Goal: Task Accomplishment & Management: Manage account settings

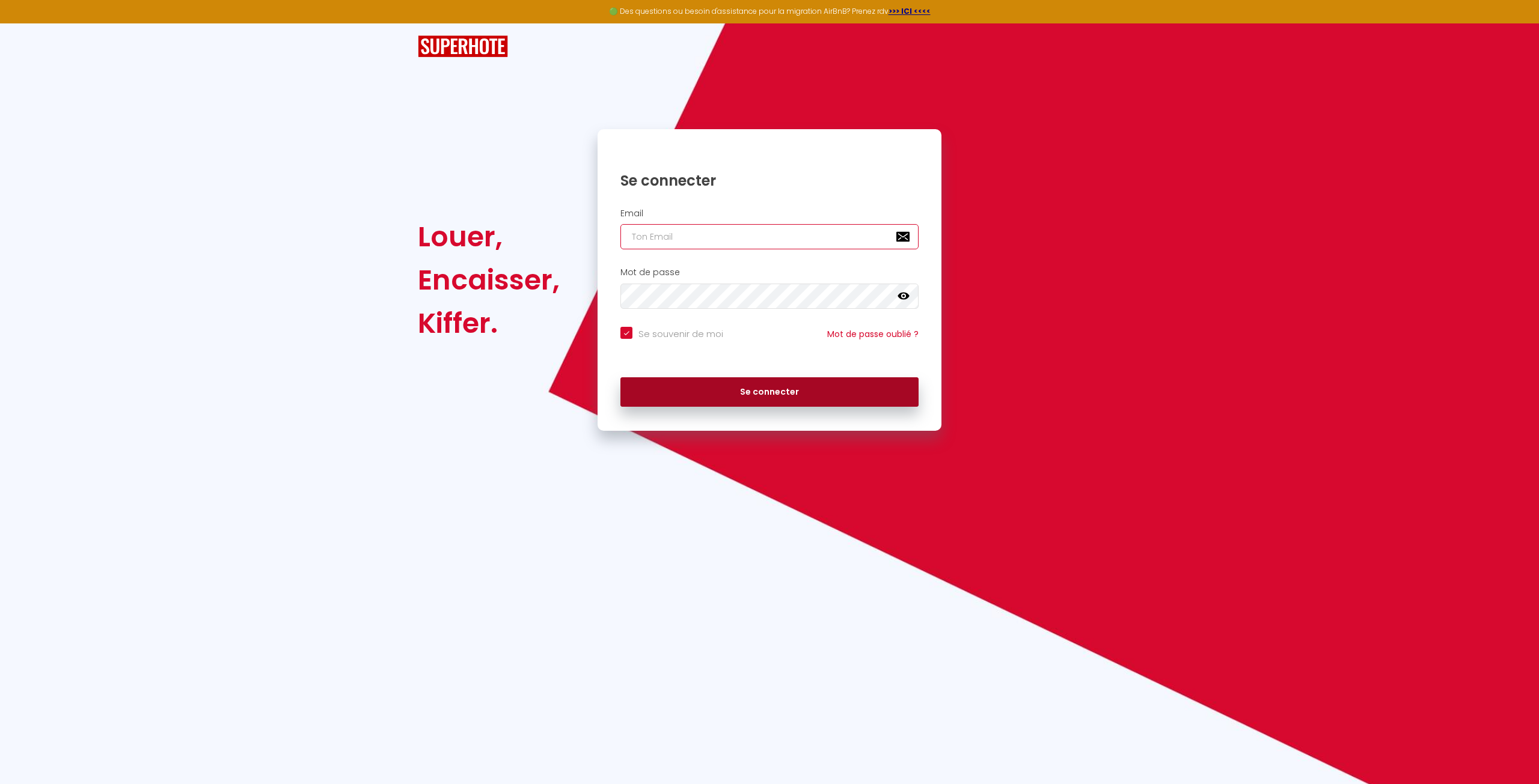
type input "[EMAIL_ADDRESS][DOMAIN_NAME]"
click at [763, 399] on button "Se connecter" at bounding box center [770, 392] width 298 height 30
checkbox input "true"
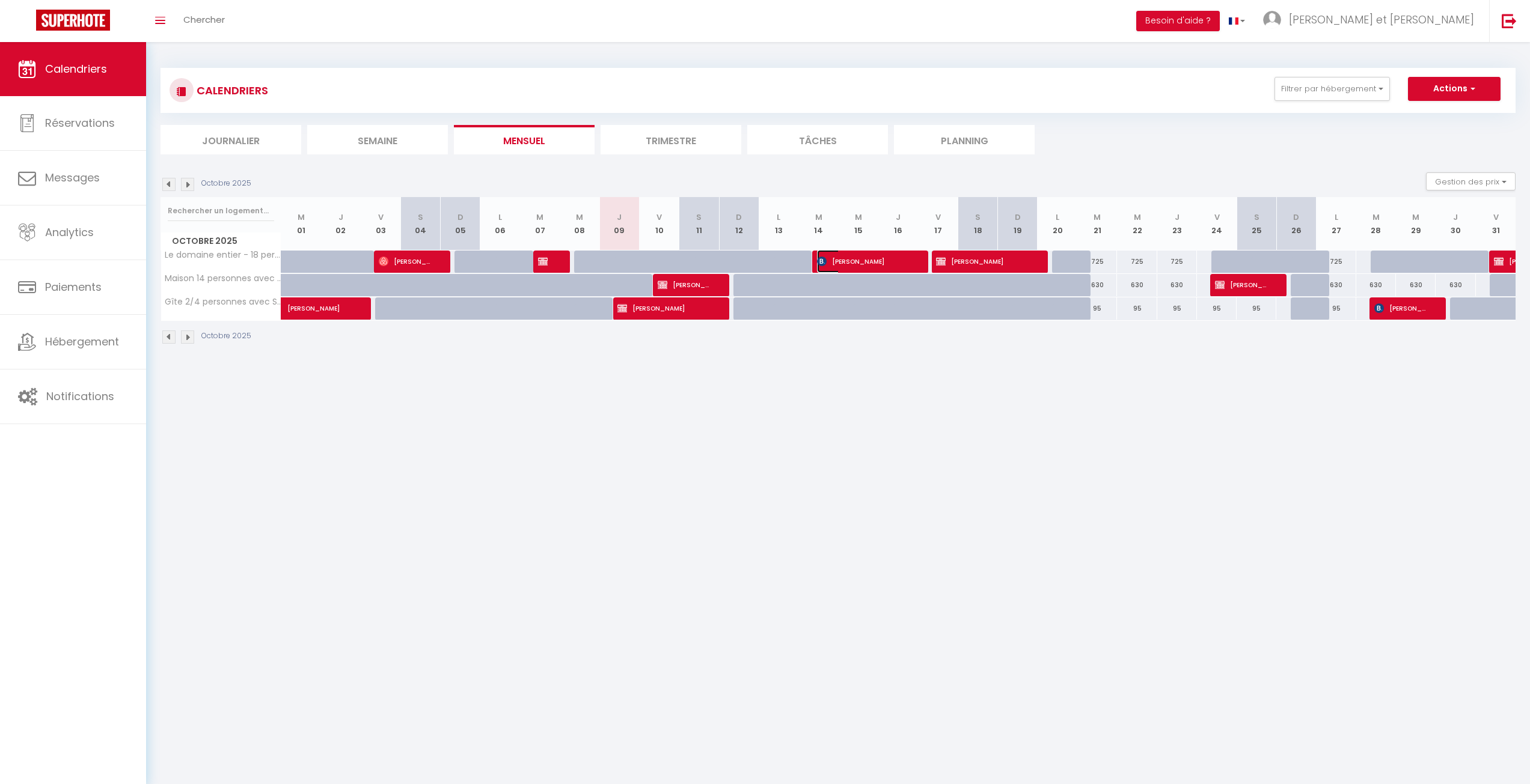
click at [822, 261] on img at bounding box center [822, 262] width 10 height 10
select select "OK"
select select "0"
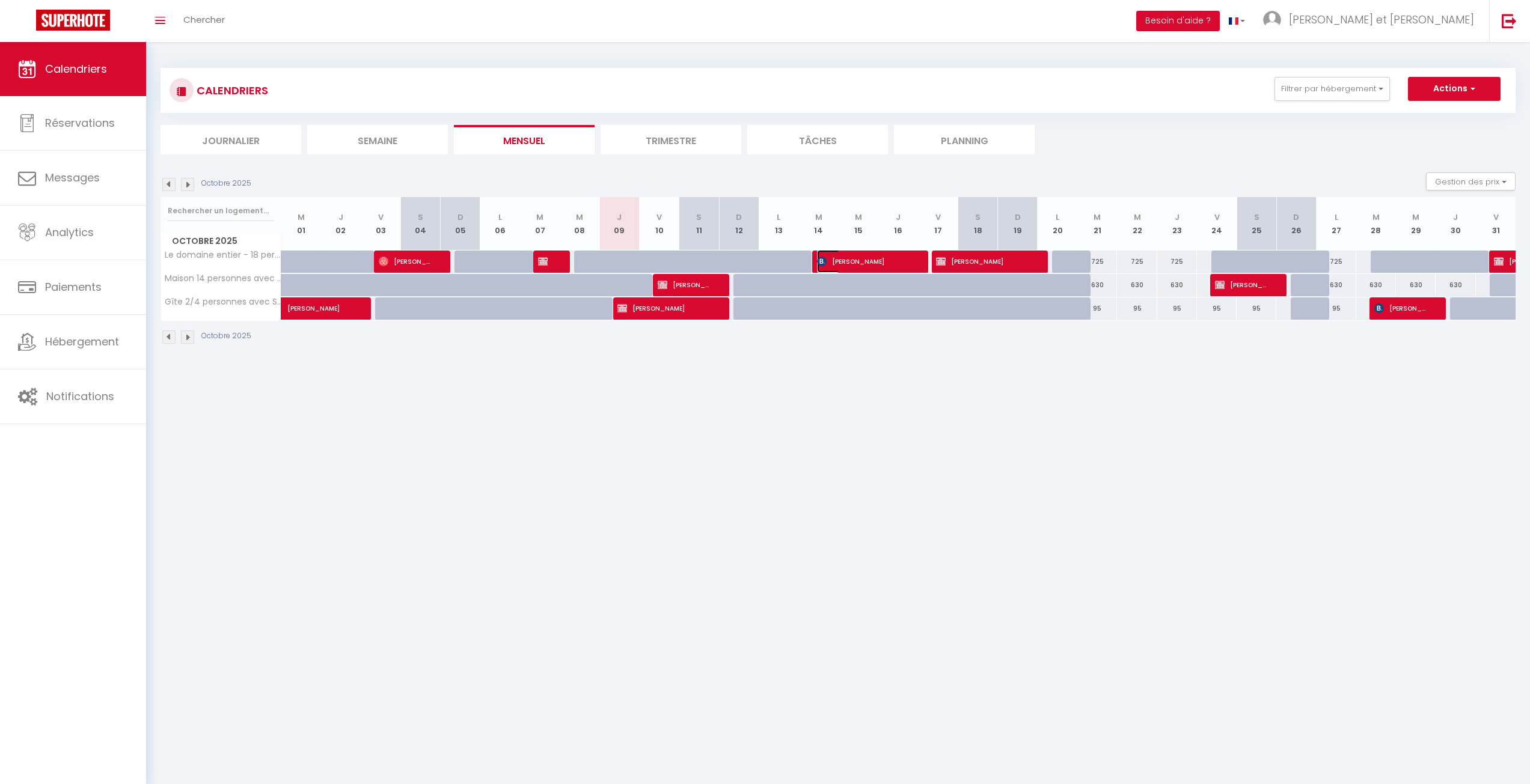
select select "1"
select select
select select "14034"
select select "34125"
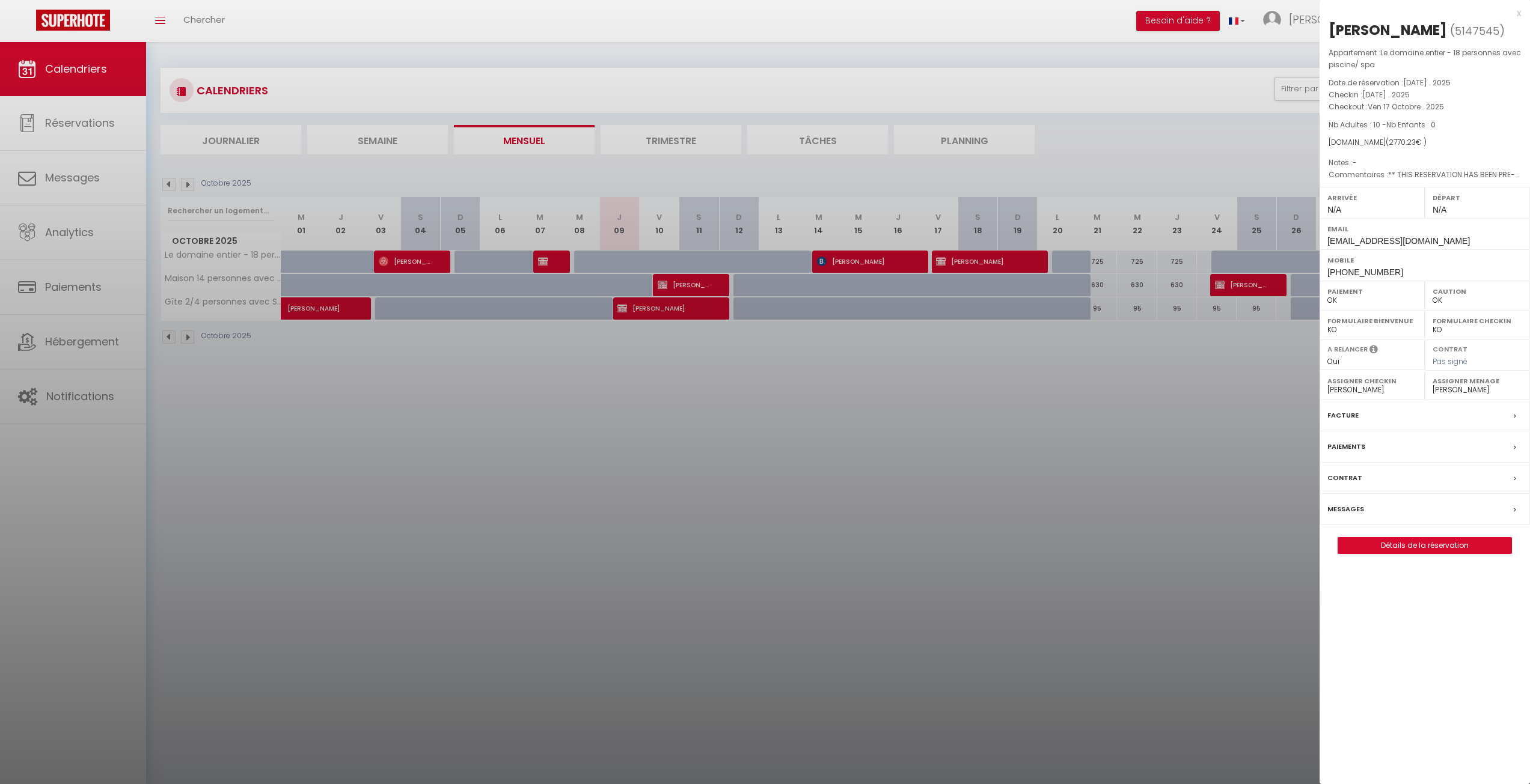
click at [857, 406] on div at bounding box center [765, 392] width 1530 height 784
